Goal: Navigation & Orientation: Understand site structure

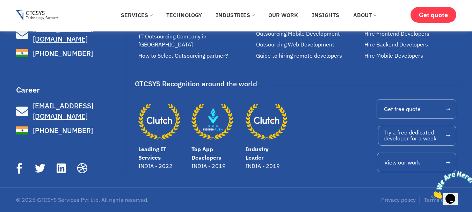
scroll to position [2181, 0]
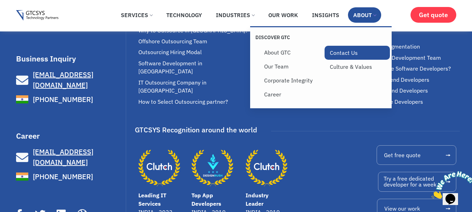
click at [342, 53] on link "Contact Us" at bounding box center [357, 53] width 66 height 14
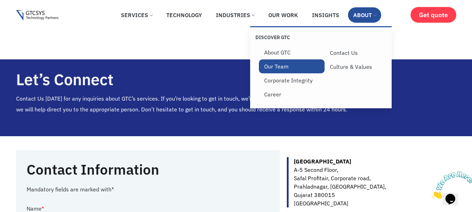
click at [271, 71] on link "Our Team" at bounding box center [292, 66] width 66 height 14
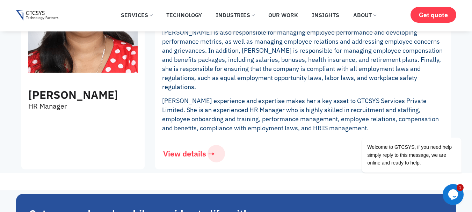
scroll to position [1432, 0]
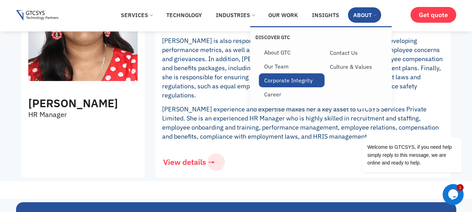
click at [302, 83] on link "Corporate Integrity" at bounding box center [292, 80] width 66 height 14
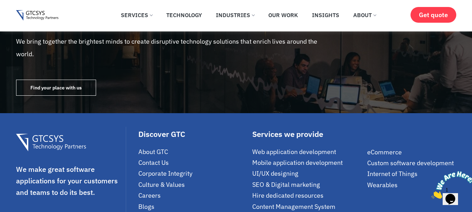
scroll to position [978, 0]
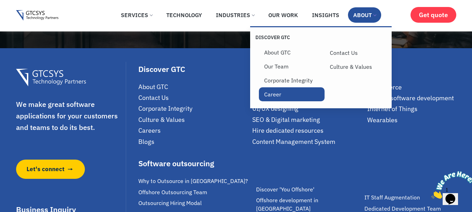
click at [273, 93] on link "Career" at bounding box center [292, 94] width 66 height 14
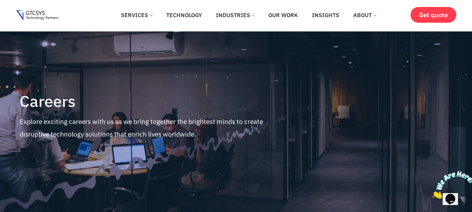
click at [35, 18] on img at bounding box center [37, 15] width 42 height 11
